Goal: Information Seeking & Learning: Learn about a topic

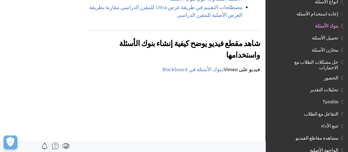
scroll to position [528, 0]
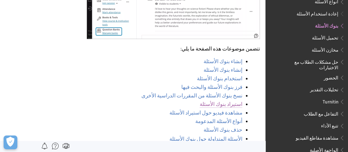
scroll to position [391, 0]
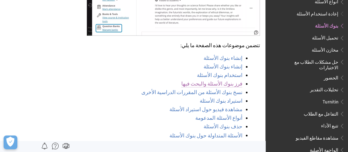
click at [225, 80] on link "فرز بنوك الأسئلة والبحث فيها" at bounding box center [211, 83] width 61 height 7
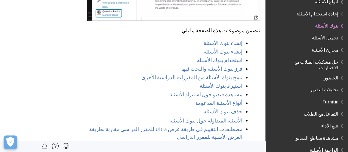
scroll to position [407, 0]
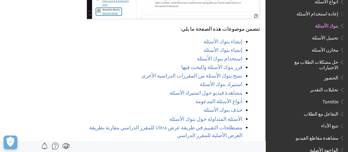
click at [334, 97] on span "Turnitin" at bounding box center [331, 100] width 16 height 7
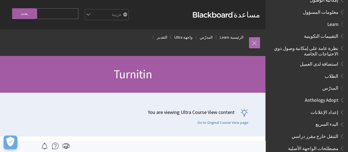
click at [255, 43] on link at bounding box center [254, 42] width 11 height 11
